Goal: Information Seeking & Learning: Find contact information

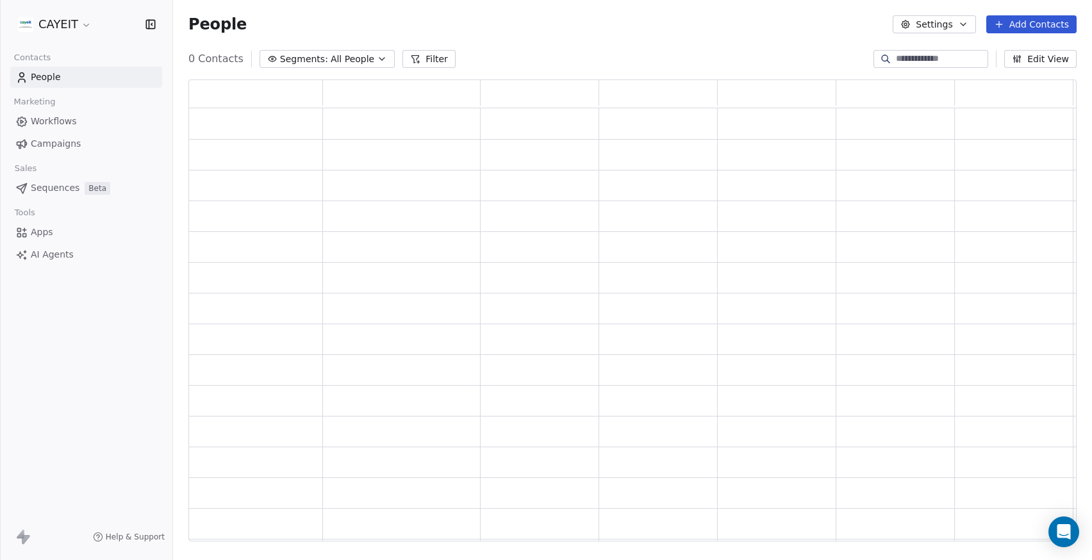
scroll to position [453, 879]
click at [74, 33] on html "CAYEIT Contacts People Marketing Workflows Campaigns Sales Pipelines Sequences …" at bounding box center [546, 280] width 1092 height 560
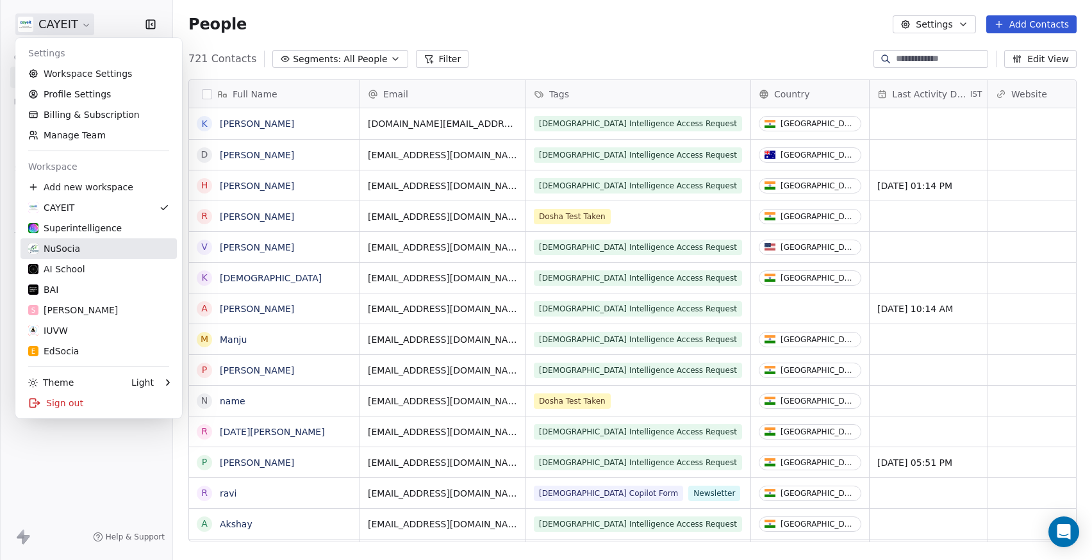
scroll to position [483, 910]
click at [102, 245] on div "NuSocia" at bounding box center [98, 248] width 141 height 13
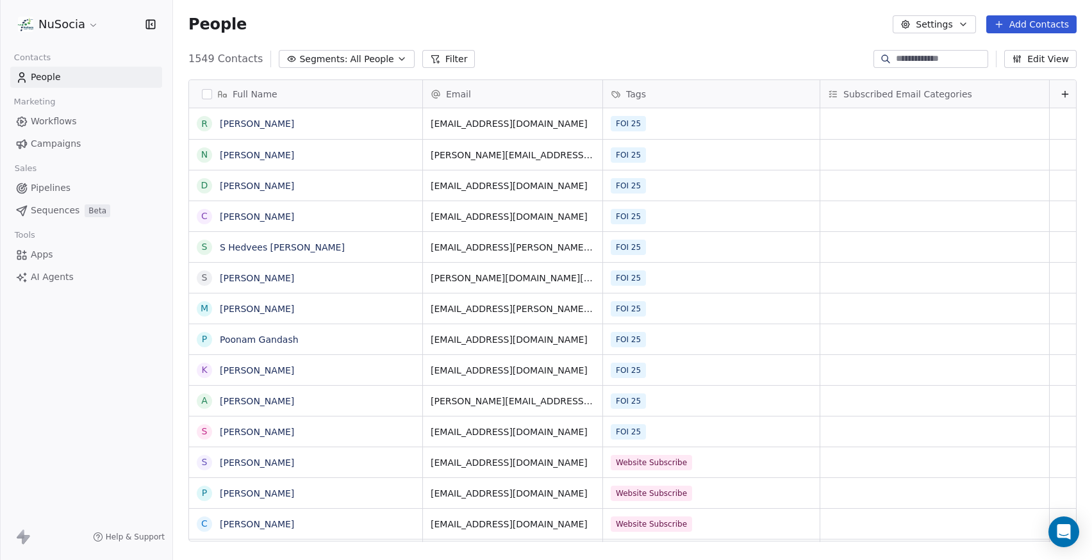
scroll to position [483, 910]
click at [253, 189] on link "[PERSON_NAME]" at bounding box center [257, 186] width 74 height 10
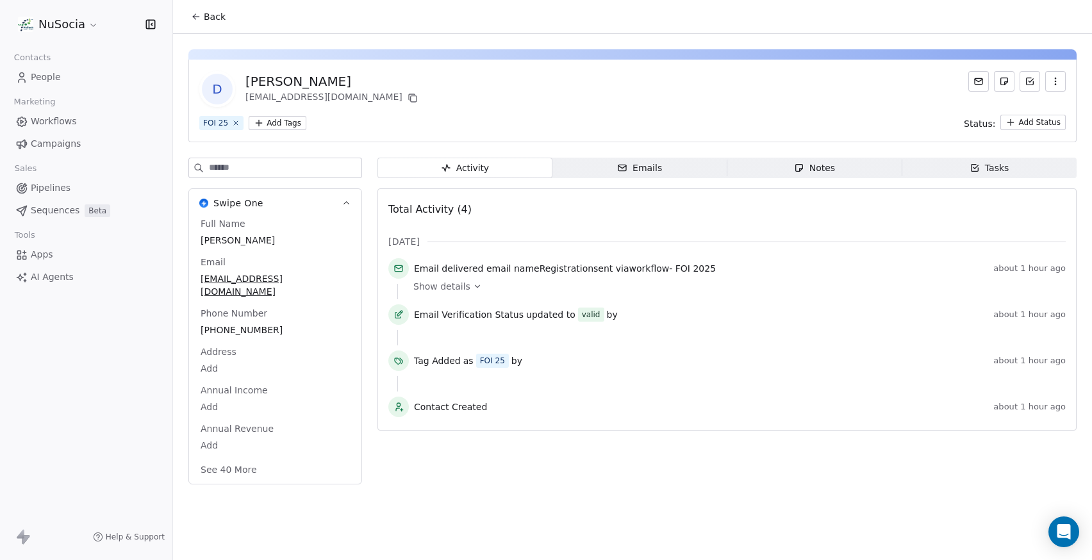
click at [473, 288] on icon at bounding box center [477, 286] width 9 height 9
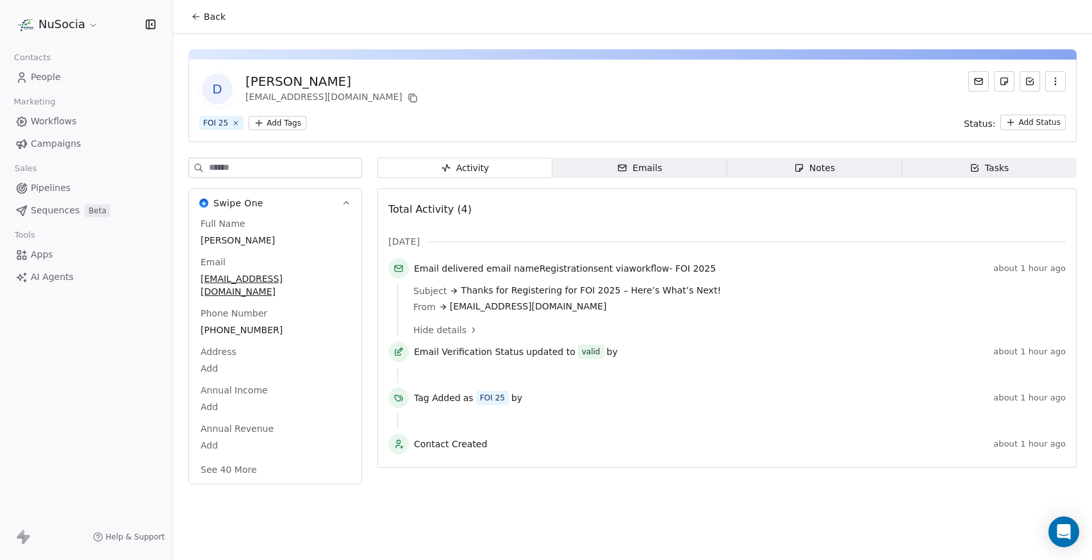
click at [607, 167] on span "Emails Emails" at bounding box center [640, 168] width 175 height 21
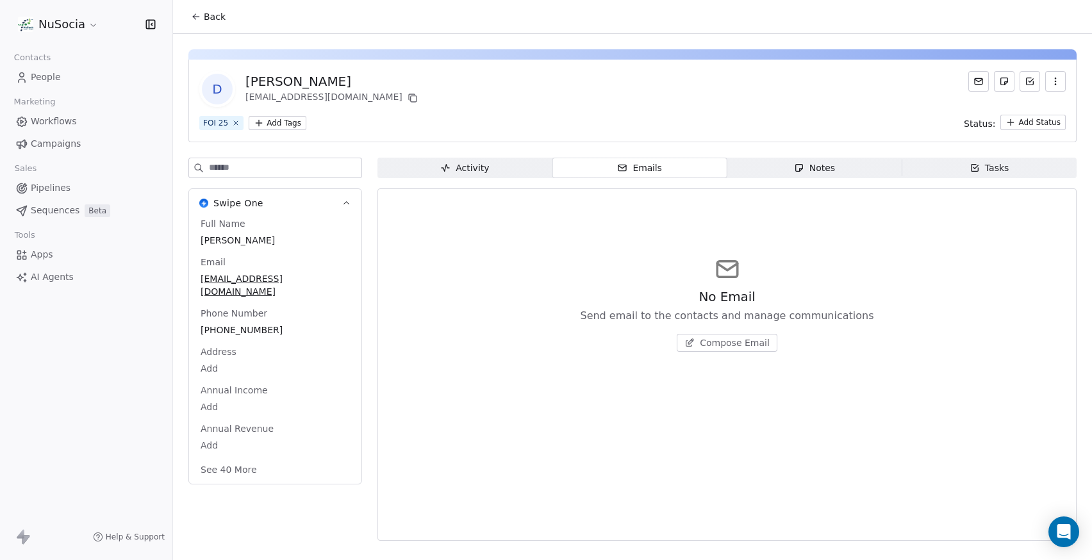
click at [508, 170] on span "Activity Activity" at bounding box center [465, 168] width 175 height 21
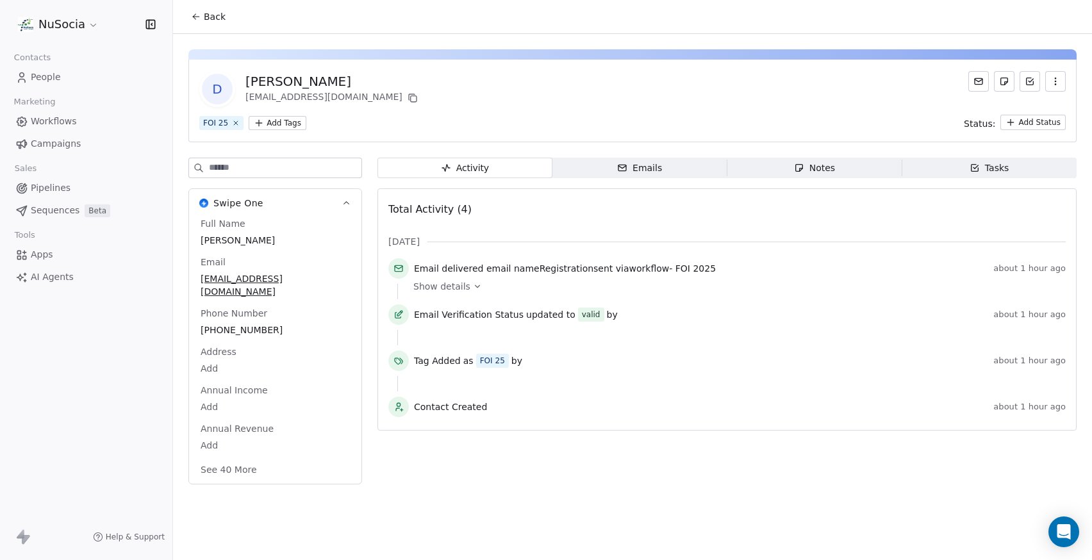
click at [193, 18] on icon at bounding box center [196, 17] width 10 height 10
